Goal: Task Accomplishment & Management: Use online tool/utility

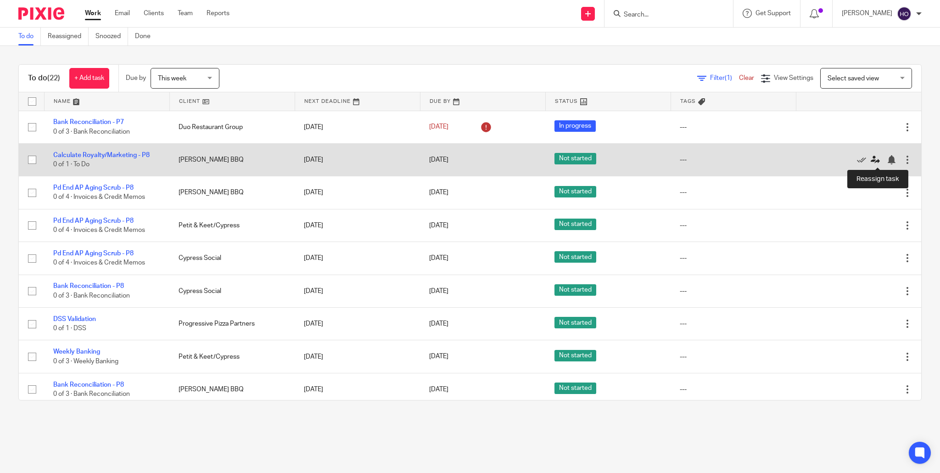
click at [876, 160] on icon at bounding box center [875, 159] width 9 height 9
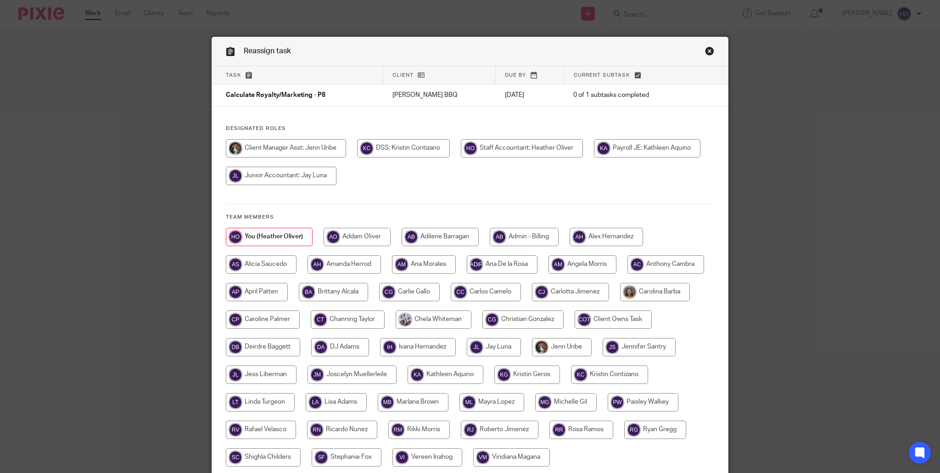
click at [709, 50] on link "Close this dialog window" at bounding box center [709, 52] width 9 height 12
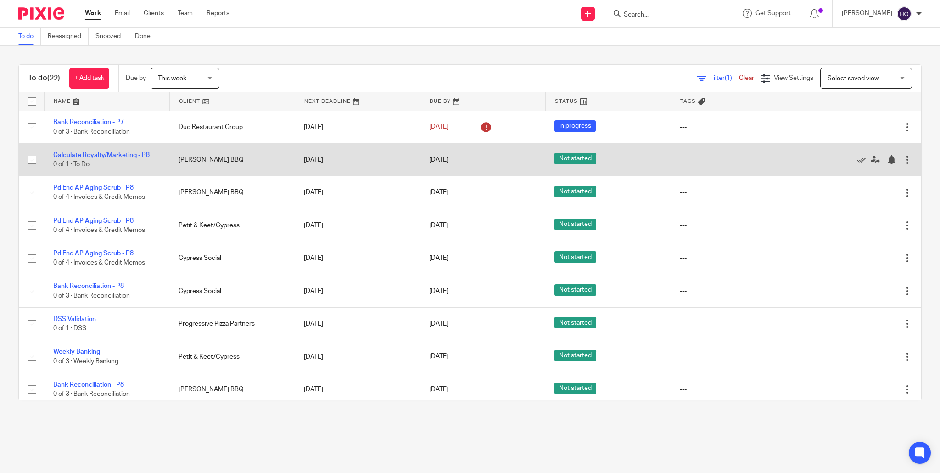
click at [34, 160] on input "checkbox" at bounding box center [31, 159] width 17 height 17
checkbox input "true"
click at [132, 156] on link "Calculate Royalty/Marketing - P8" at bounding box center [101, 155] width 96 height 6
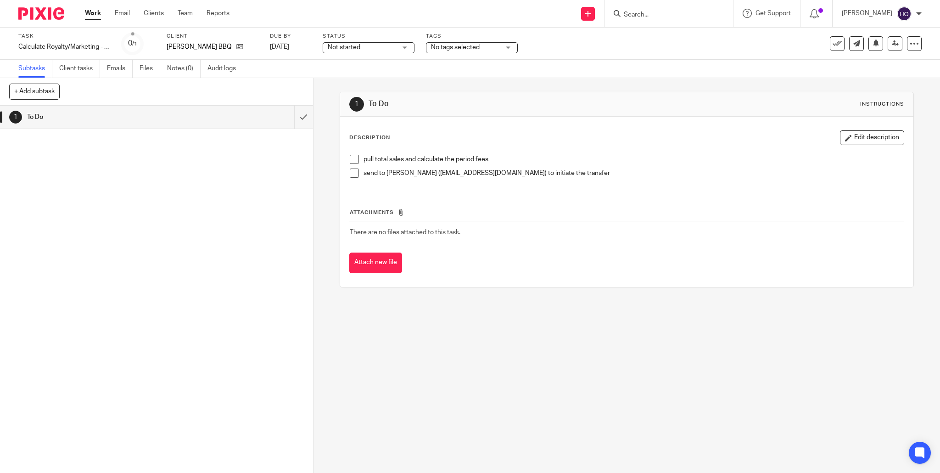
click at [354, 158] on span at bounding box center [354, 159] width 9 height 9
click at [354, 173] on span at bounding box center [354, 172] width 9 height 9
click at [89, 14] on link "Work" at bounding box center [93, 13] width 16 height 9
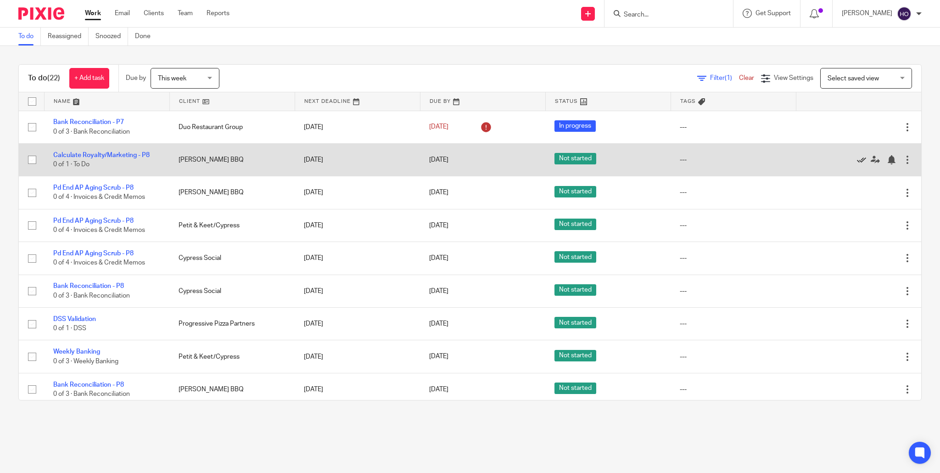
click at [861, 159] on icon at bounding box center [861, 159] width 9 height 9
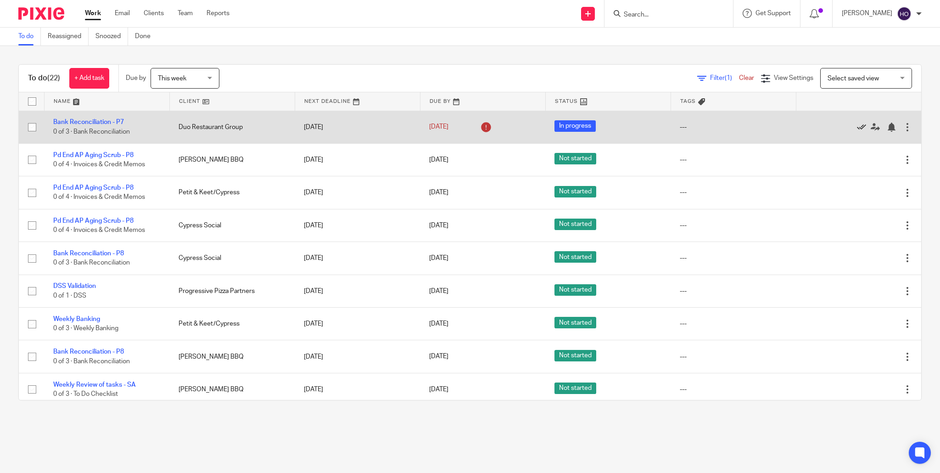
click at [863, 126] on icon at bounding box center [861, 127] width 9 height 9
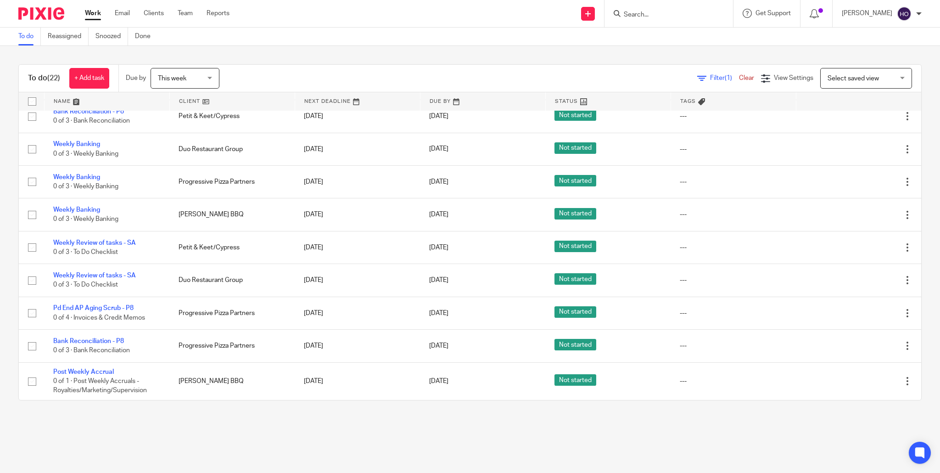
scroll to position [381, 0]
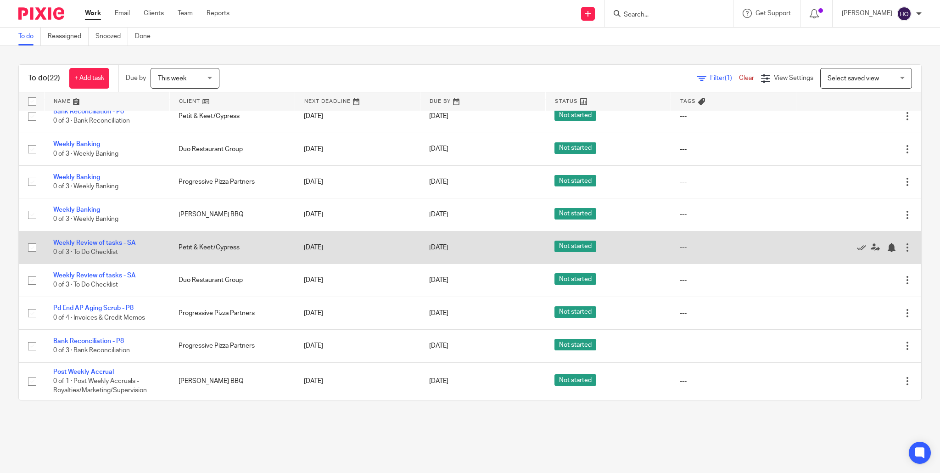
click at [31, 244] on input "checkbox" at bounding box center [31, 247] width 17 height 17
checkbox input "true"
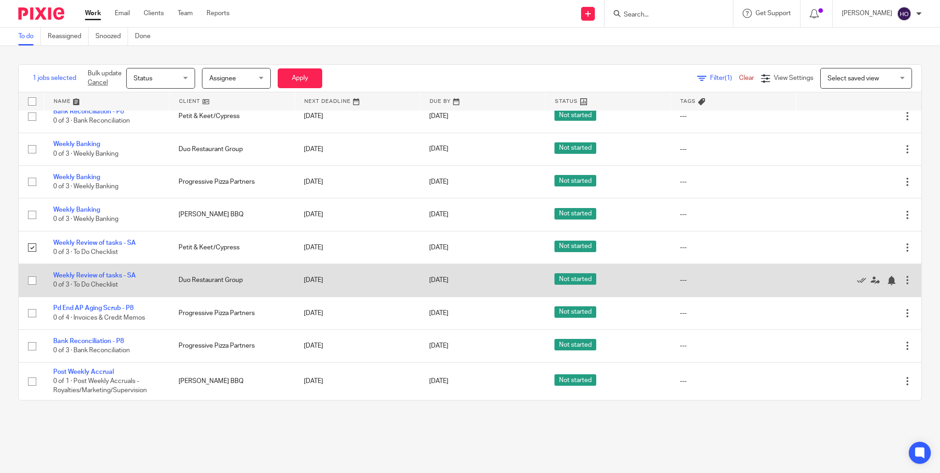
click at [32, 281] on input "checkbox" at bounding box center [31, 280] width 17 height 17
checkbox input "true"
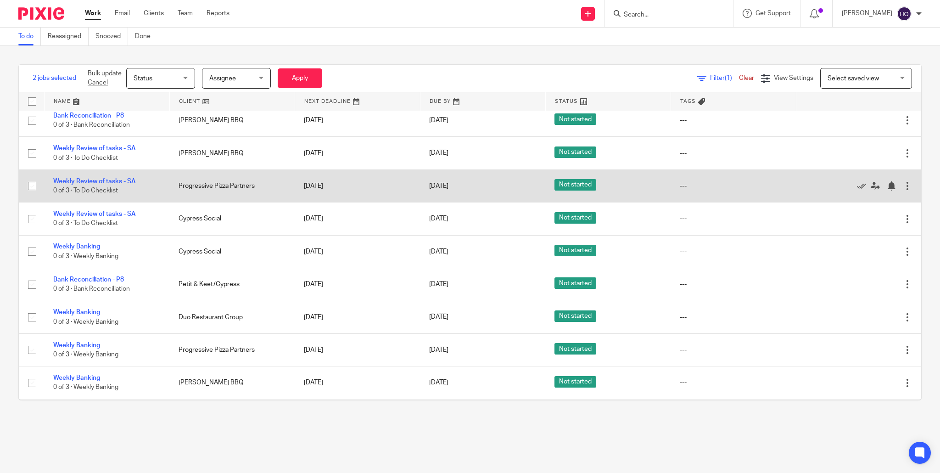
scroll to position [202, 0]
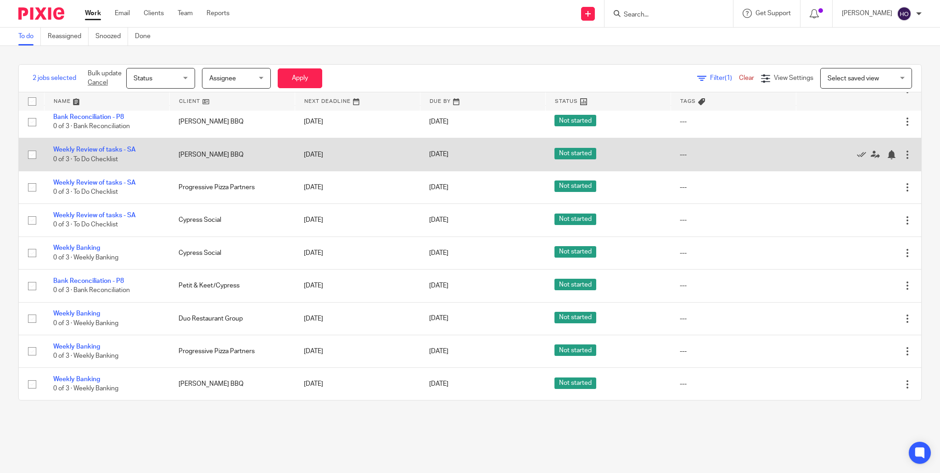
click at [33, 157] on input "checkbox" at bounding box center [31, 154] width 17 height 17
checkbox input "true"
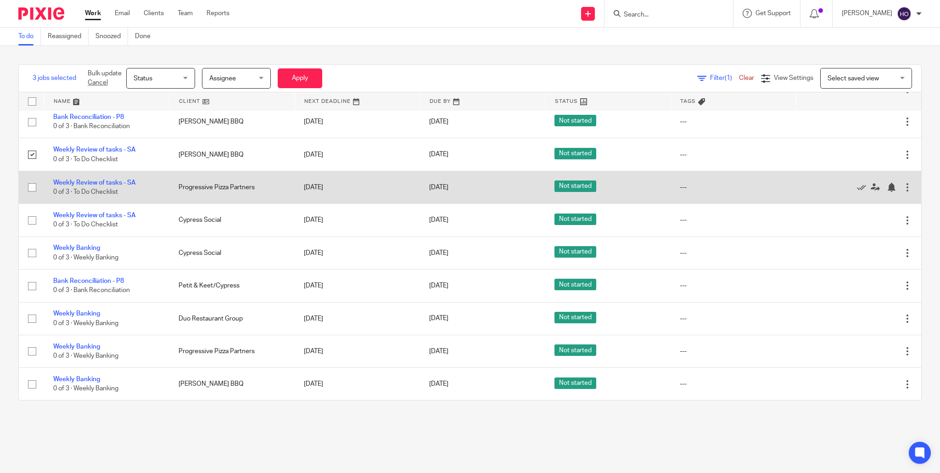
click at [31, 191] on input "checkbox" at bounding box center [31, 187] width 17 height 17
checkbox input "true"
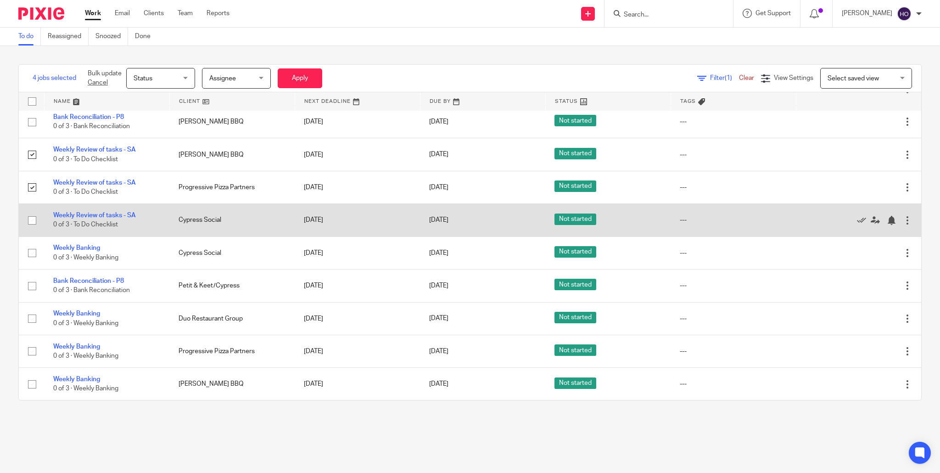
click at [34, 224] on input "checkbox" at bounding box center [31, 220] width 17 height 17
checkbox input "true"
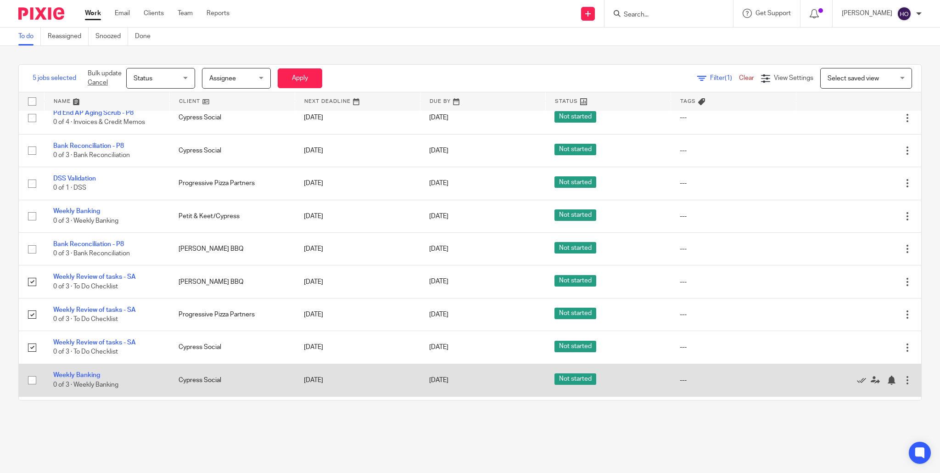
scroll to position [0, 0]
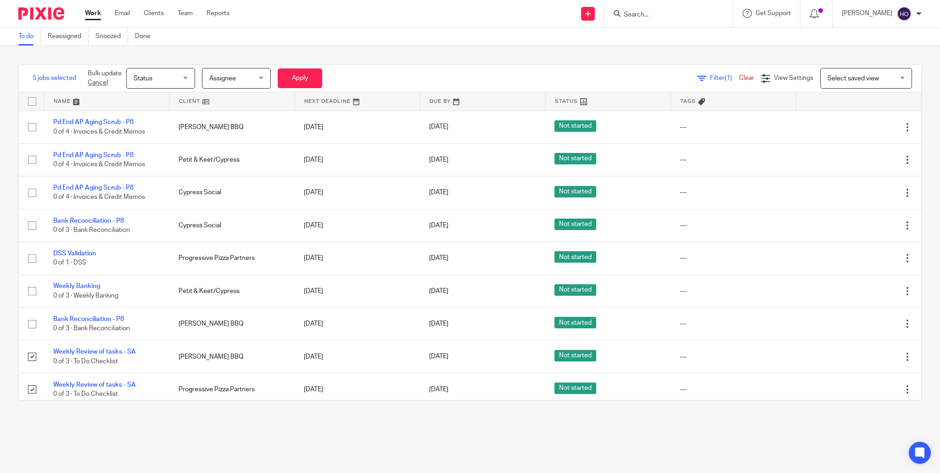
click at [188, 77] on div "Status Status" at bounding box center [160, 78] width 69 height 21
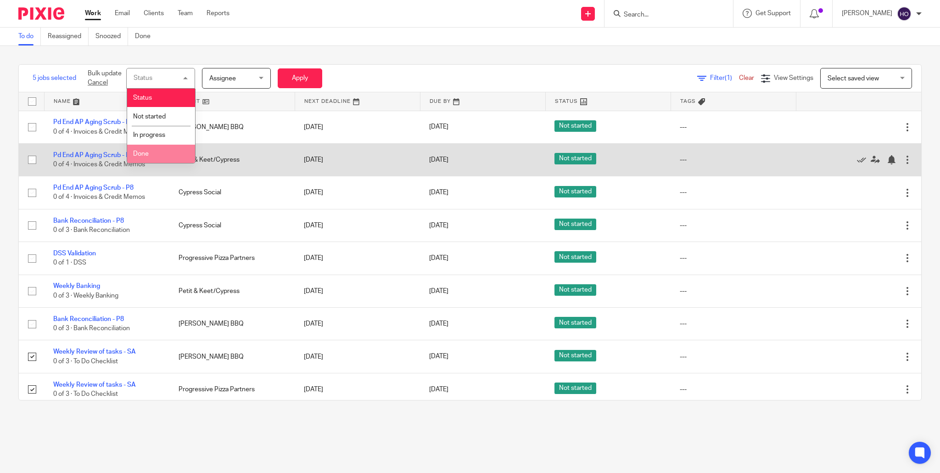
click at [143, 155] on span "Done" at bounding box center [141, 154] width 16 height 6
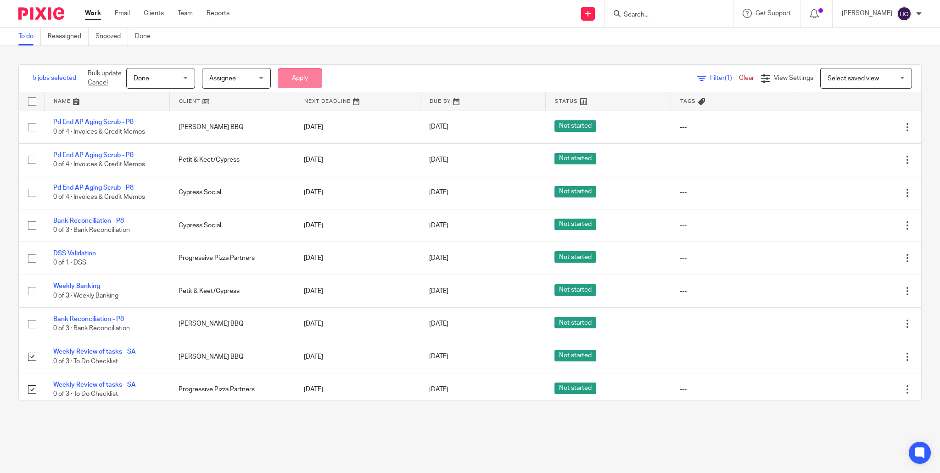
click at [303, 78] on button "Apply" at bounding box center [300, 78] width 45 height 20
